Goal: Task Accomplishment & Management: Use online tool/utility

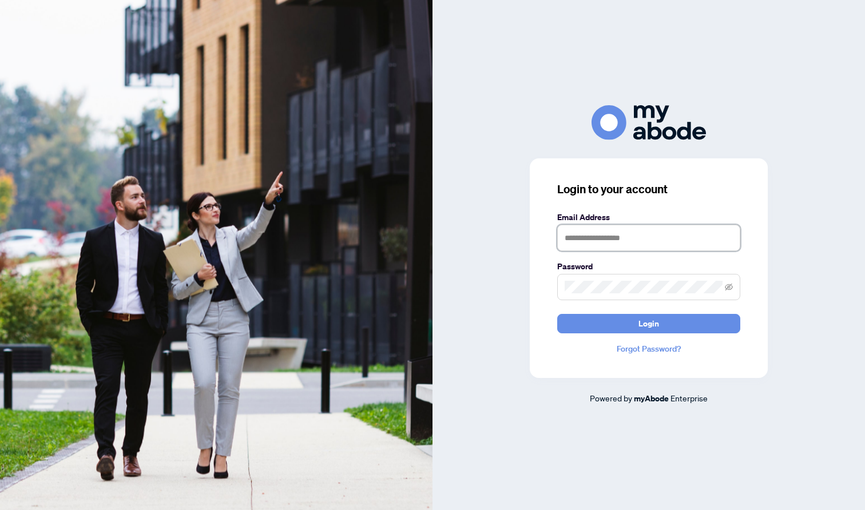
type input "**********"
click at [608, 317] on button "Login" at bounding box center [648, 323] width 183 height 19
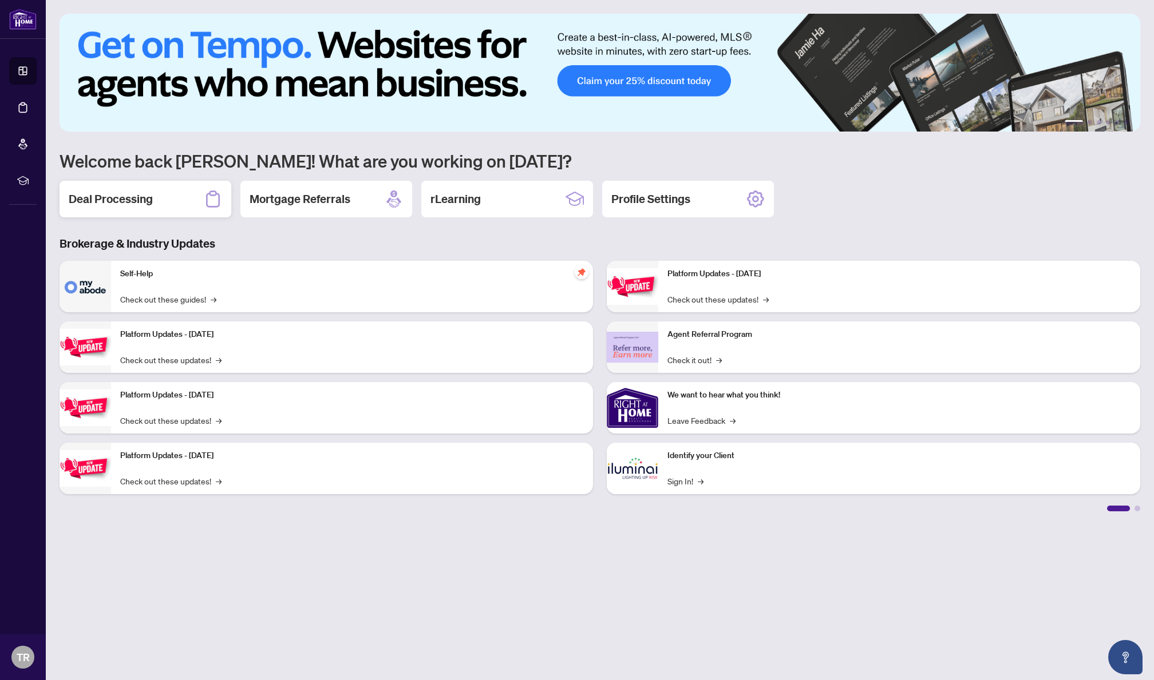
click at [195, 195] on div "Deal Processing" at bounding box center [146, 199] width 172 height 37
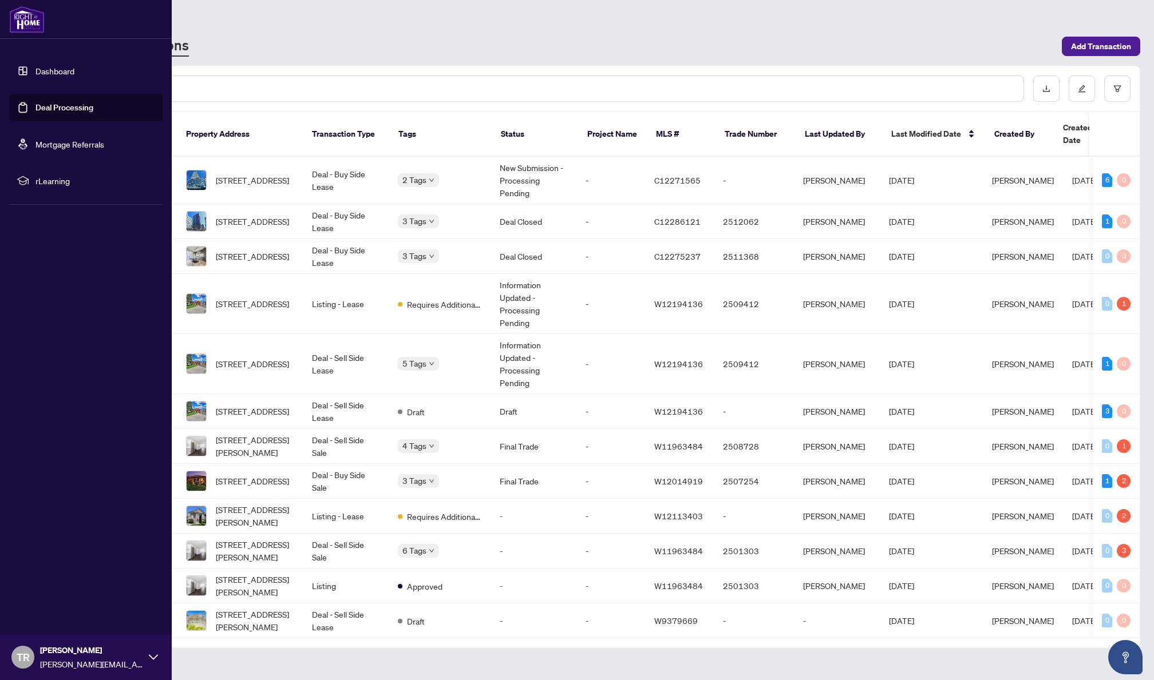
click at [24, 22] on img at bounding box center [26, 19] width 35 height 27
